Goal: Task Accomplishment & Management: Use online tool/utility

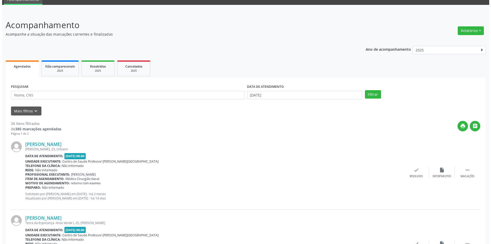
scroll to position [128, 0]
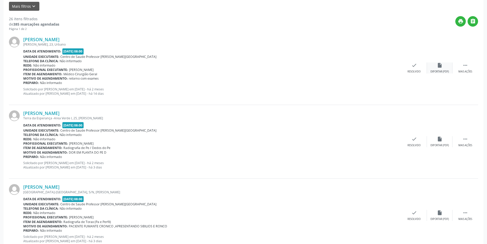
click at [444, 73] on div "Exportar (PDF)" at bounding box center [440, 72] width 18 height 4
click at [415, 67] on icon "check" at bounding box center [414, 65] width 6 height 6
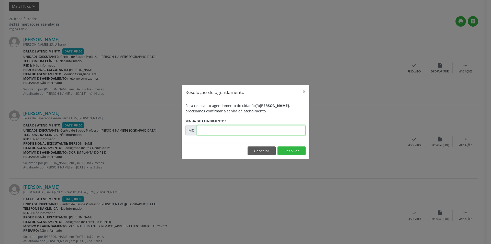
paste input "00000120"
type input "00000120"
click at [289, 150] on button "Resolver" at bounding box center [291, 150] width 28 height 9
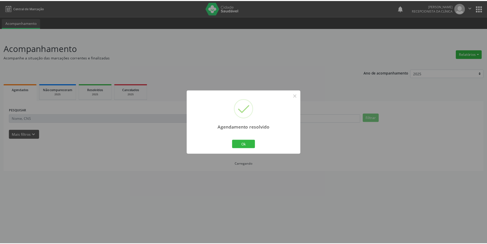
scroll to position [0, 0]
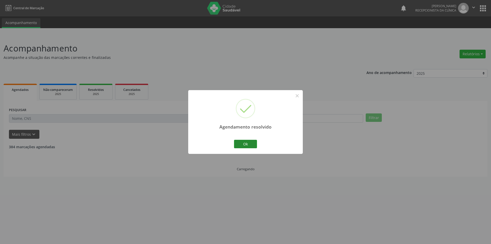
click at [254, 144] on button "Ok" at bounding box center [245, 144] width 23 height 9
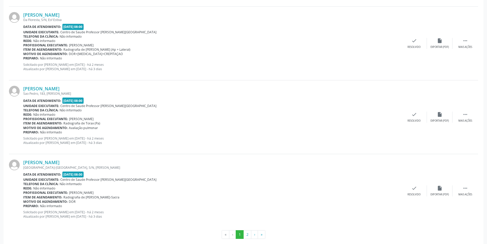
scroll to position [1044, 0]
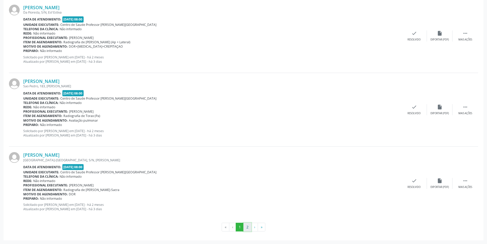
click at [250, 226] on button "2" at bounding box center [247, 226] width 8 height 9
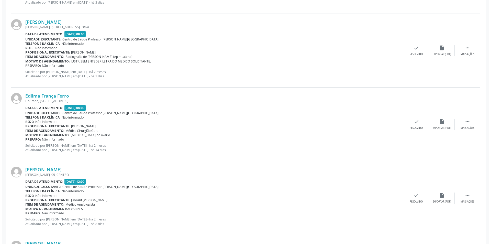
scroll to position [230, 0]
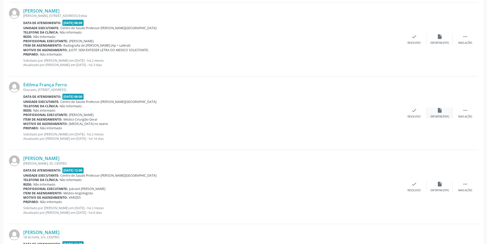
click at [440, 117] on div "Exportar (PDF)" at bounding box center [440, 117] width 18 height 4
click at [413, 115] on div "Resolvido" at bounding box center [414, 117] width 13 height 4
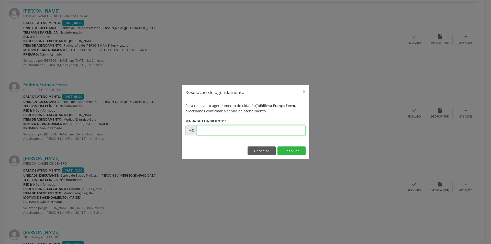
paste input "00000790"
type input "00000790"
click at [295, 149] on button "Resolver" at bounding box center [291, 150] width 28 height 9
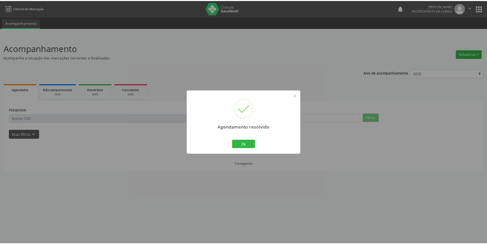
scroll to position [0, 0]
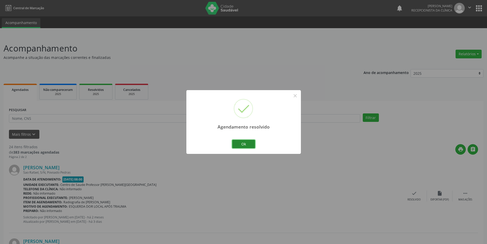
click at [253, 145] on button "Ok" at bounding box center [243, 144] width 23 height 9
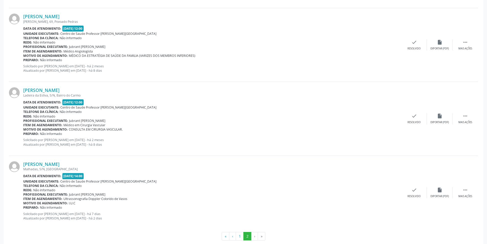
scroll to position [602, 0]
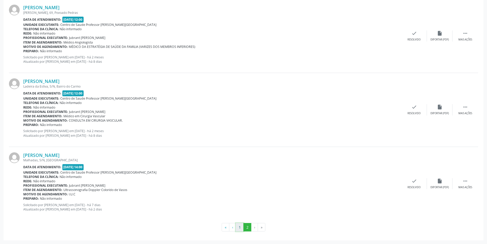
click at [237, 227] on button "1" at bounding box center [240, 227] width 8 height 9
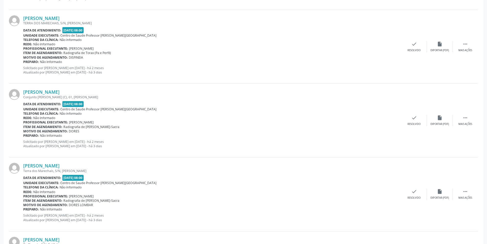
scroll to position [789, 0]
